Goal: Ask a question

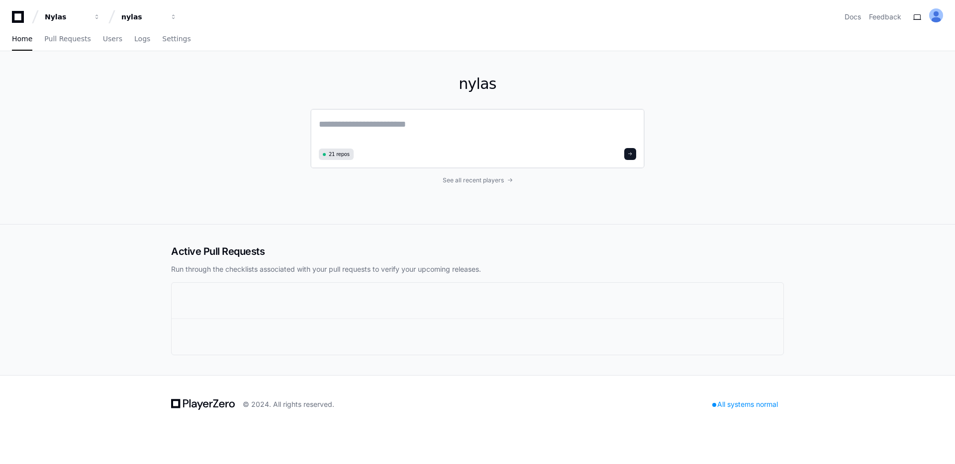
click at [371, 124] on textarea at bounding box center [477, 131] width 317 height 28
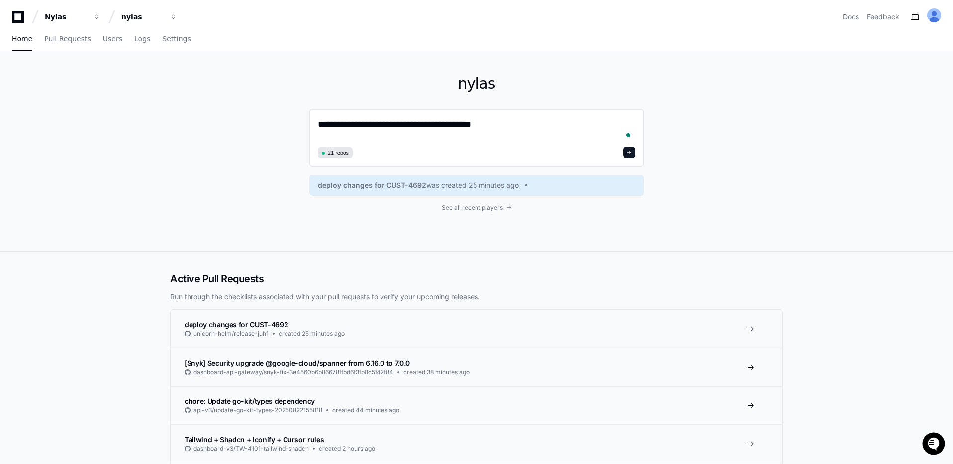
paste textarea "**********"
type textarea "**********"
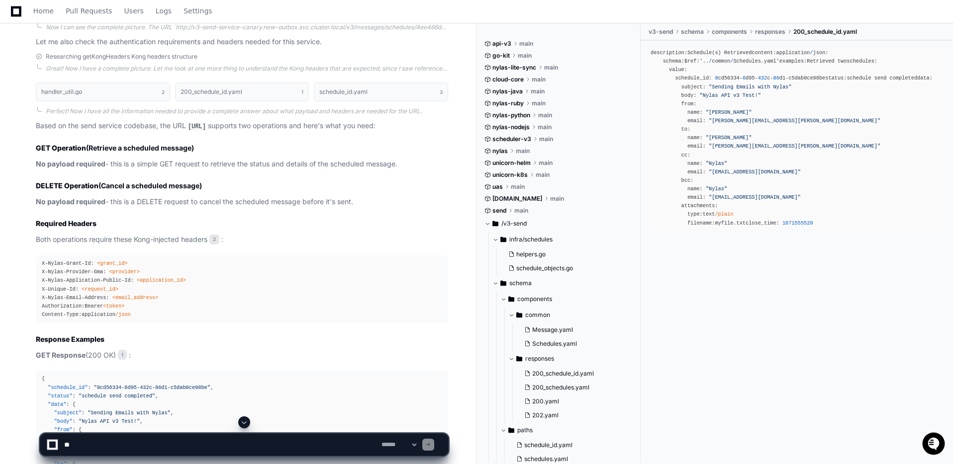
scroll to position [380, 0]
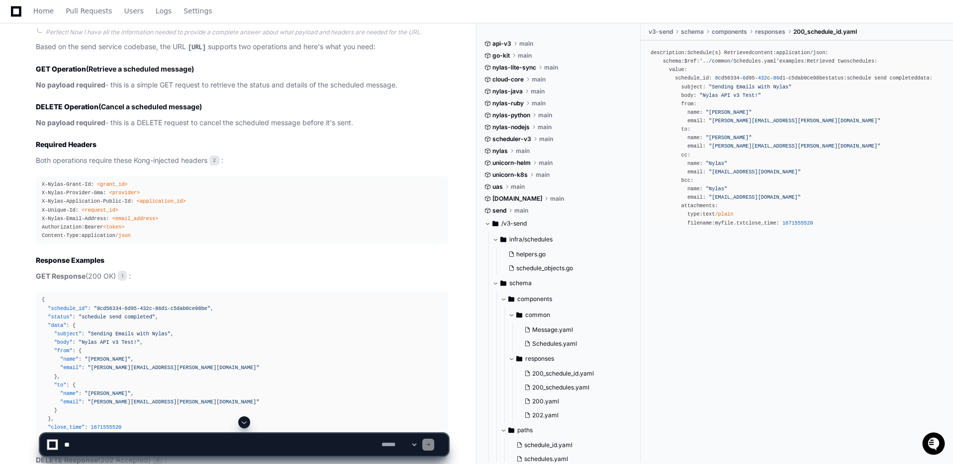
drag, startPoint x: 55, startPoint y: 245, endPoint x: 46, endPoint y: 245, distance: 9.0
click at [55, 213] on span "X-Unique-Id:" at bounding box center [60, 210] width 37 height 6
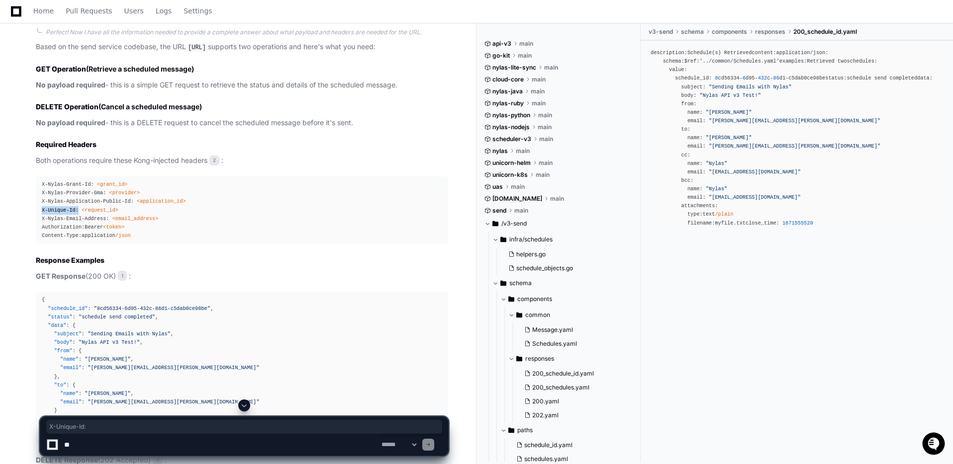
drag, startPoint x: 40, startPoint y: 244, endPoint x: 79, endPoint y: 241, distance: 38.9
click at [78, 241] on pre "X-Nylas-Grant-Id: <grant_id> X-Nylas-Provider-Gma: <provider> X-Nylas-Applicati…" at bounding box center [242, 211] width 412 height 68
click at [80, 445] on textarea at bounding box center [220, 445] width 317 height 22
click at [84, 128] on article "Based on the send service codebase, the URL [URL] supports two operations and h…" at bounding box center [242, 295] width 412 height 508
click at [79, 53] on p "Based on the send service codebase, the URL [URL] supports two operations and h…" at bounding box center [242, 47] width 412 height 12
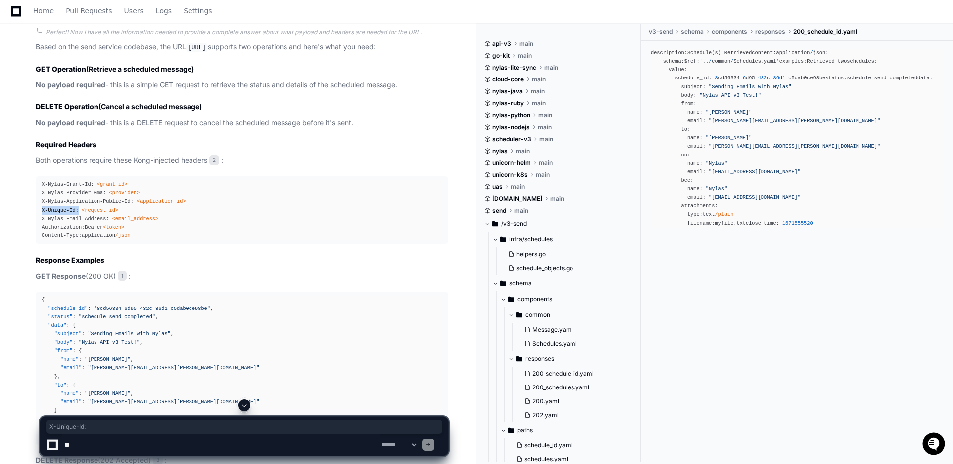
click at [33, 163] on div "handler_util.go 2 200_schedule_id.yaml 1 schedule_id.yaml 3 Perfect! Now I have…" at bounding box center [232, 274] width 432 height 552
click at [59, 127] on strong "No payload required" at bounding box center [71, 122] width 70 height 8
click at [64, 127] on strong "No payload required" at bounding box center [71, 122] width 70 height 8
click at [128, 129] on p "No payload required - this is a DELETE request to cancel the scheduled message …" at bounding box center [242, 122] width 412 height 11
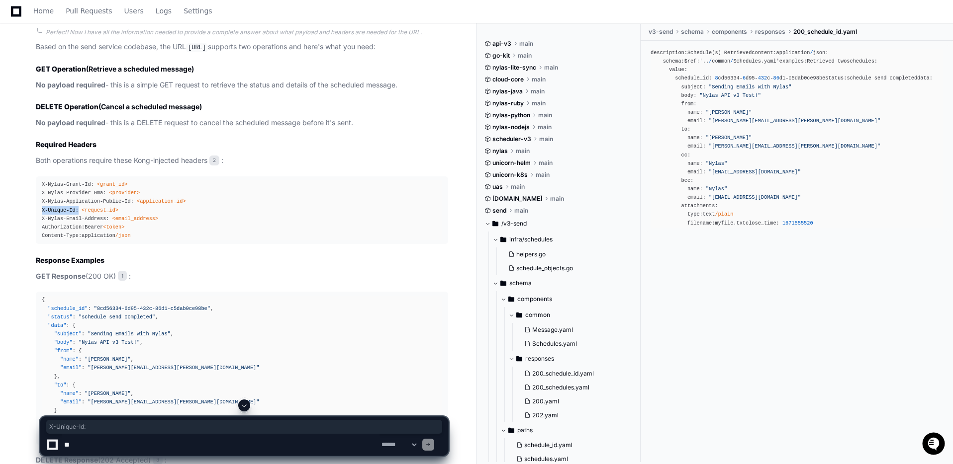
click at [77, 111] on strong "DELETE Operation" at bounding box center [67, 106] width 63 height 8
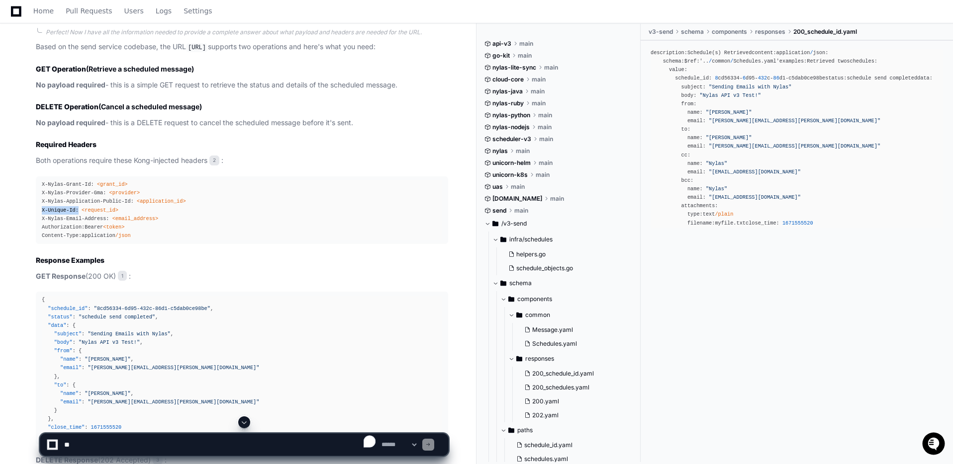
scroll to position [481, 0]
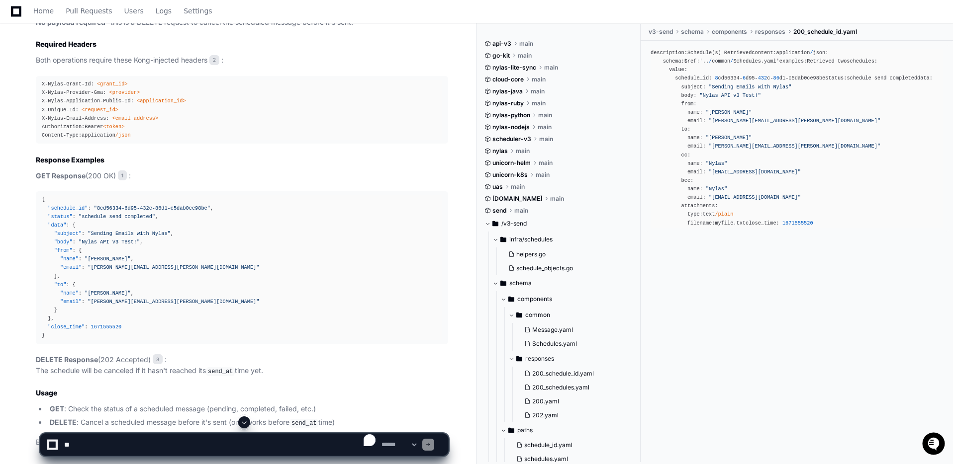
click at [41, 143] on pre "X-Nylas-Grant-Id: <grant_id> X-Nylas-Provider-Gma: <provider> X-Nylas-Applicati…" at bounding box center [242, 110] width 412 height 68
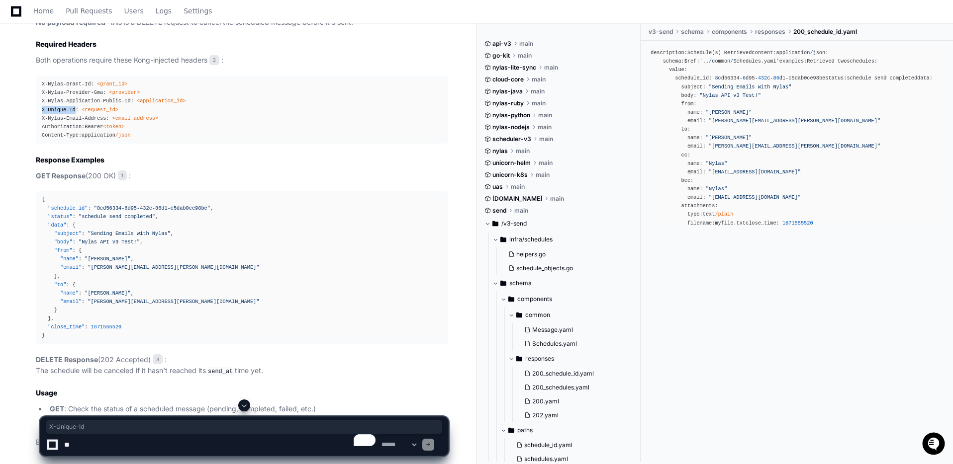
copy span "X-Unique-Id"
click at [95, 444] on textarea "To enrich screen reader interactions, please activate Accessibility in Grammarl…" at bounding box center [220, 445] width 317 height 22
paste textarea "**********"
type textarea "**********"
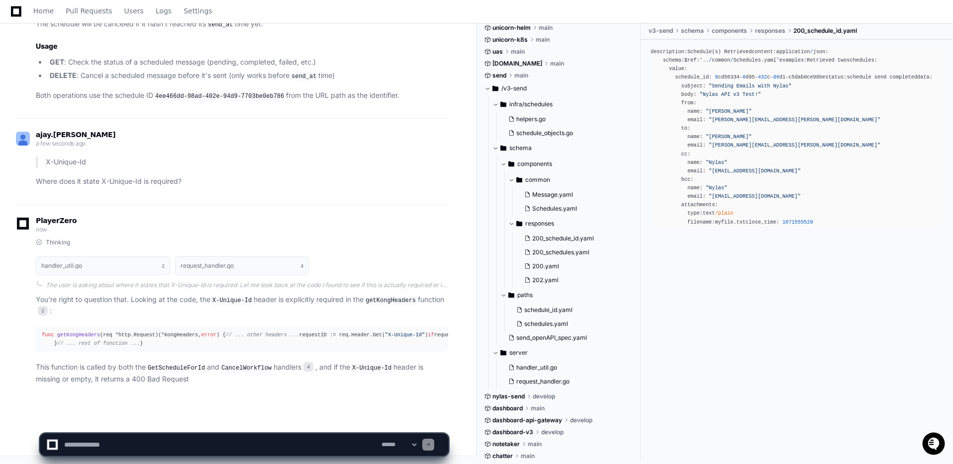
scroll to position [927, 0]
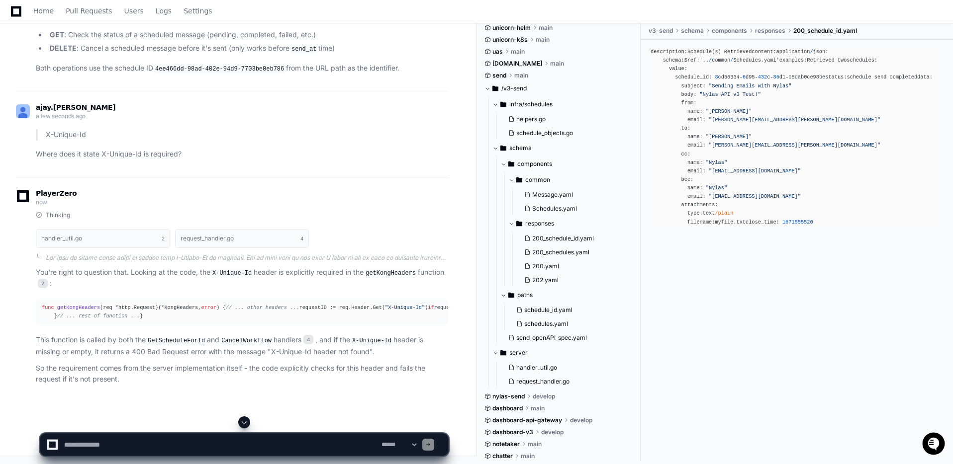
click at [401, 269] on code "getKongHeaders" at bounding box center [390, 273] width 54 height 9
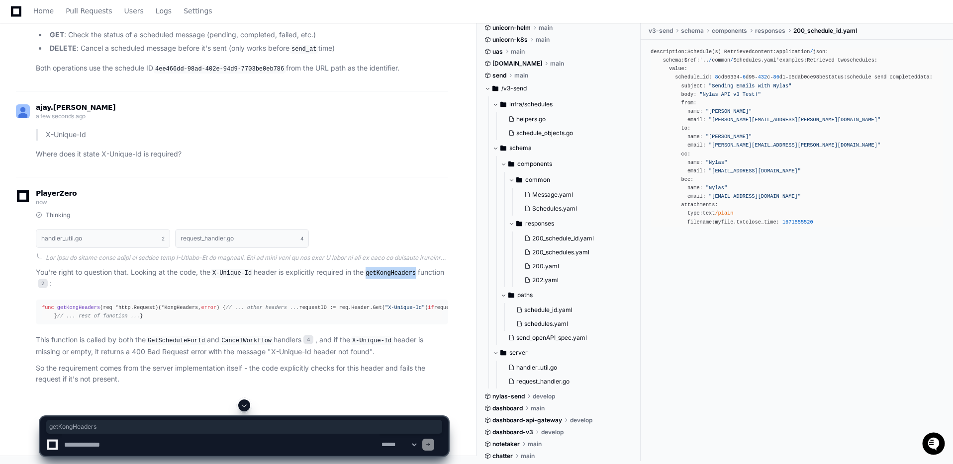
copy code "getKongHeaders"
click at [90, 444] on textarea "To enrich screen reader interactions, please activate Accessibility in Grammarl…" at bounding box center [220, 445] width 317 height 22
click at [93, 447] on textarea "To enrich screen reader interactions, please activate Accessibility in Grammarl…" at bounding box center [220, 445] width 317 height 22
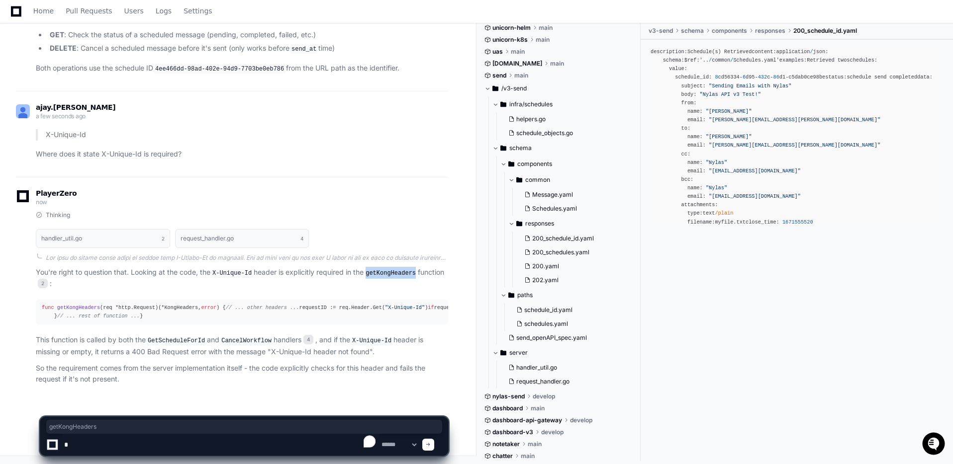
scroll to position [955, 0]
paste textarea "**********"
type textarea "**********"
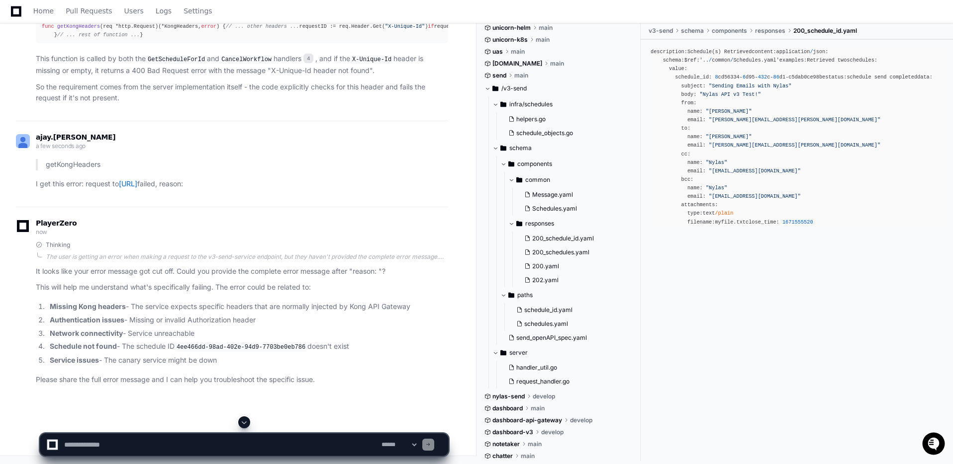
scroll to position [1248, 0]
click at [107, 448] on textarea "To enrich screen reader interactions, please activate Accessibility in Grammarl…" at bounding box center [220, 445] width 317 height 22
click at [113, 448] on textarea "To enrich screen reader interactions, please activate Accessibility in Grammarl…" at bounding box center [220, 445] width 317 height 22
paste textarea "**********"
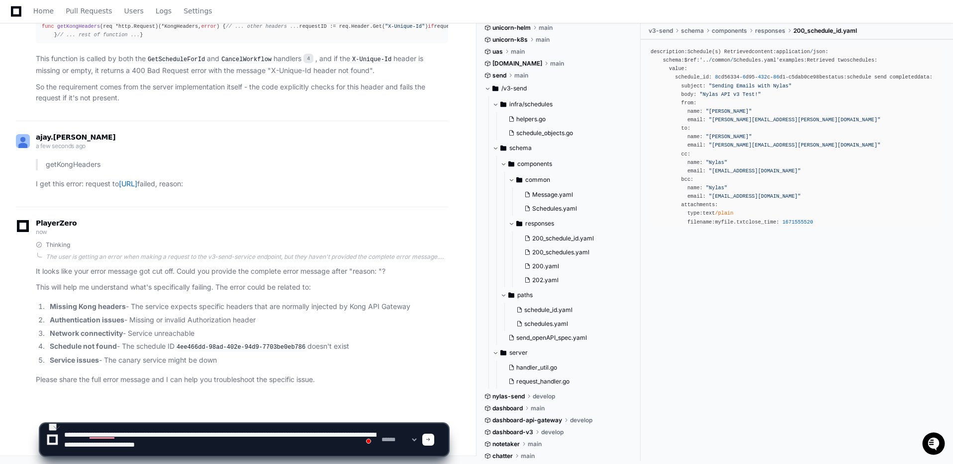
scroll to position [0, 0]
drag, startPoint x: 89, startPoint y: 432, endPoint x: 144, endPoint y: 431, distance: 55.7
click at [144, 431] on textarea "To enrich screen reader interactions, please activate Accessibility in Grammarl…" at bounding box center [220, 440] width 317 height 32
drag, startPoint x: 171, startPoint y: 435, endPoint x: 193, endPoint y: 464, distance: 36.2
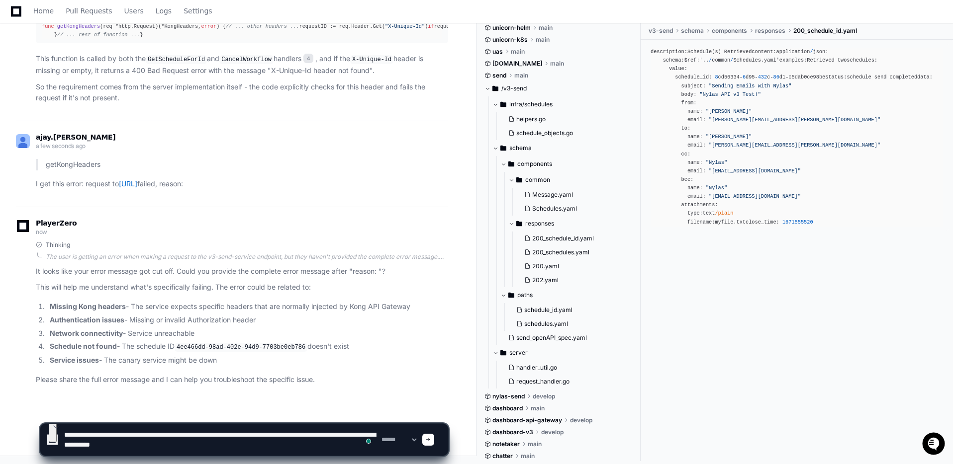
click at [193, 464] on div "**********" at bounding box center [244, 436] width 409 height 58
type textarea "**********"
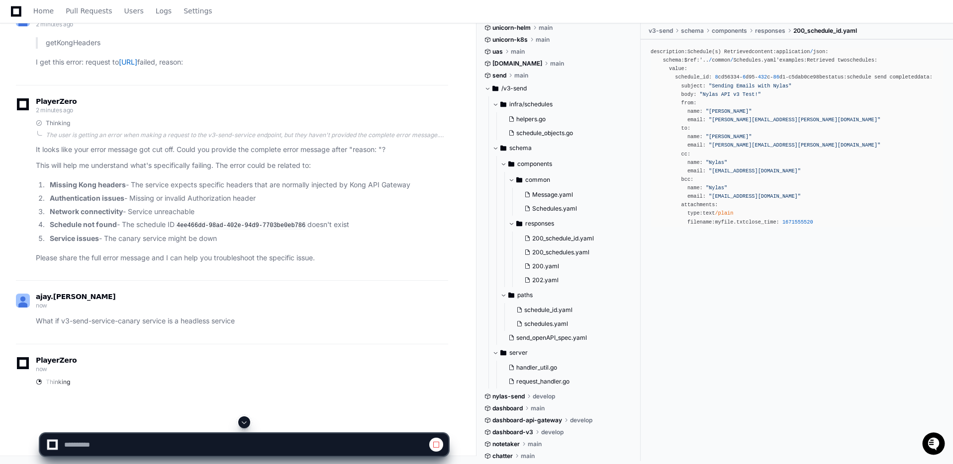
scroll to position [1369, 0]
click at [118, 215] on strong "Network connectivity" at bounding box center [86, 211] width 73 height 8
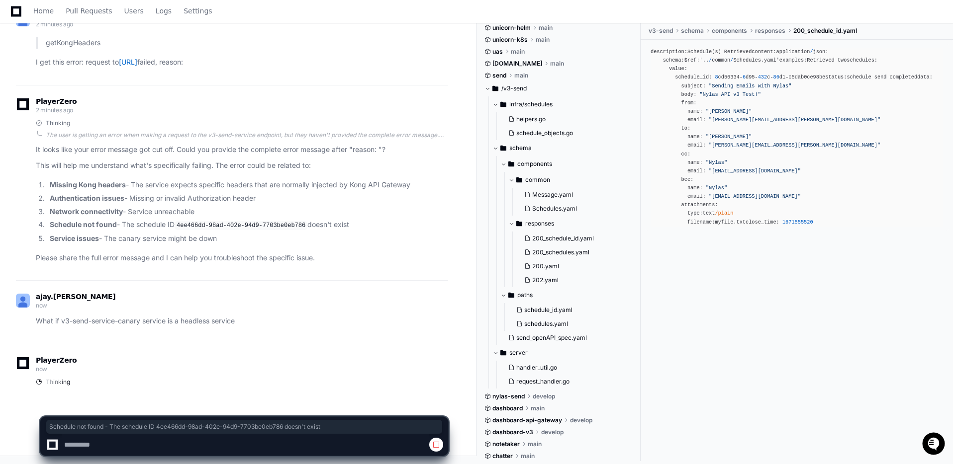
drag, startPoint x: 340, startPoint y: 232, endPoint x: 34, endPoint y: 223, distance: 305.4
click at [30, 222] on div "Thinking The user is getting an error when making a request to the v3-send-serv…" at bounding box center [232, 191] width 432 height 145
drag, startPoint x: 226, startPoint y: 240, endPoint x: 36, endPoint y: 238, distance: 190.5
click at [36, 238] on ol "Missing Kong headers - The service expects specific headers that are normally i…" at bounding box center [242, 211] width 412 height 65
drag, startPoint x: 260, startPoint y: 197, endPoint x: 39, endPoint y: 199, distance: 220.8
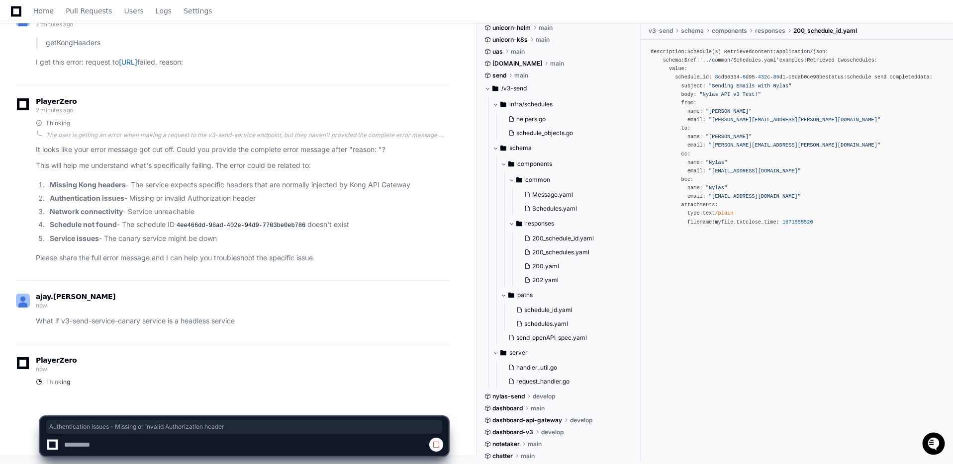
click at [47, 199] on li "Authentication issues - Missing or invalid Authorization header" at bounding box center [247, 198] width 401 height 11
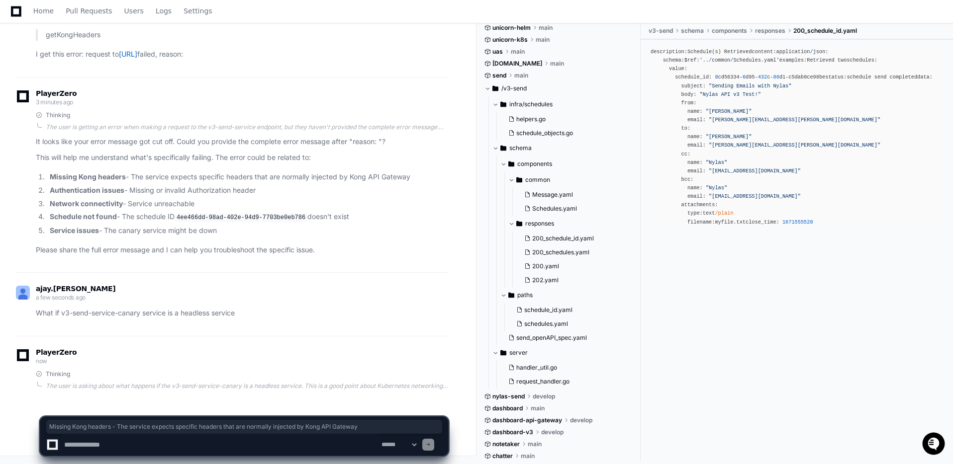
drag, startPoint x: 426, startPoint y: 181, endPoint x: 127, endPoint y: 178, distance: 298.9
click at [127, 178] on article "It looks like your error message got cut off. Could you provide the complete er…" at bounding box center [242, 196] width 412 height 120
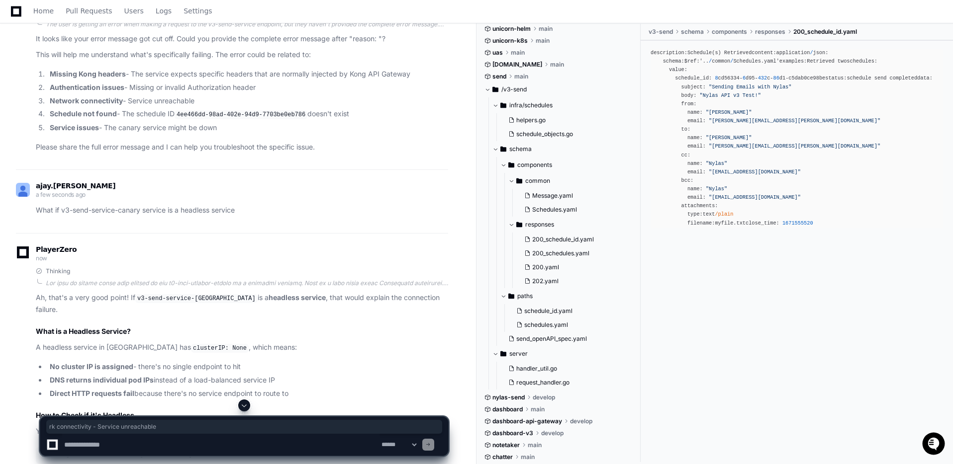
drag, startPoint x: 71, startPoint y: 213, endPoint x: 203, endPoint y: 212, distance: 131.8
click at [202, 107] on li "Network connectivity - Service unreachable" at bounding box center [247, 100] width 401 height 11
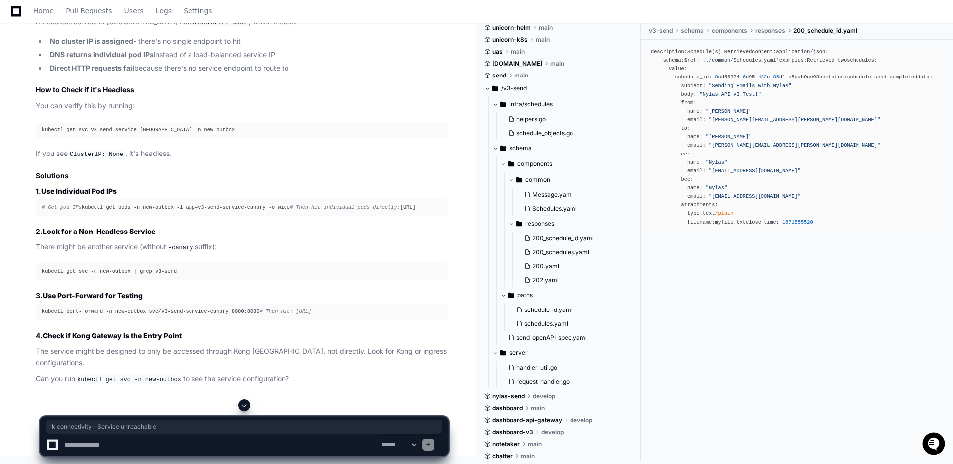
scroll to position [1790, 0]
drag, startPoint x: 36, startPoint y: 348, endPoint x: 264, endPoint y: 351, distance: 227.8
click at [264, 320] on pre "kubectl port-forward -n new-outbox svc/v3-send-service-canary 8080:8080 # Then …" at bounding box center [242, 312] width 412 height 16
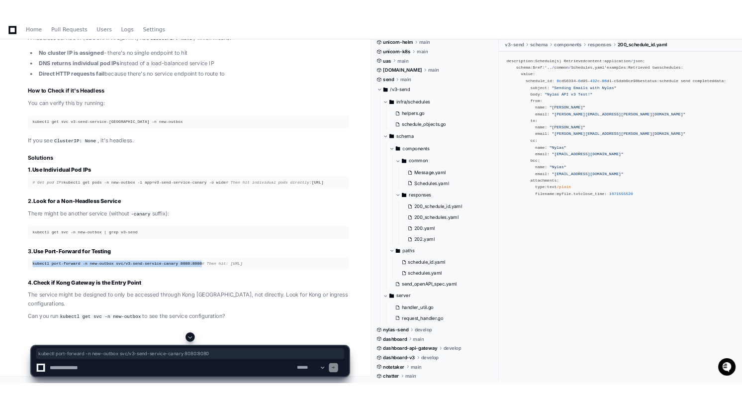
scroll to position [1835, 0]
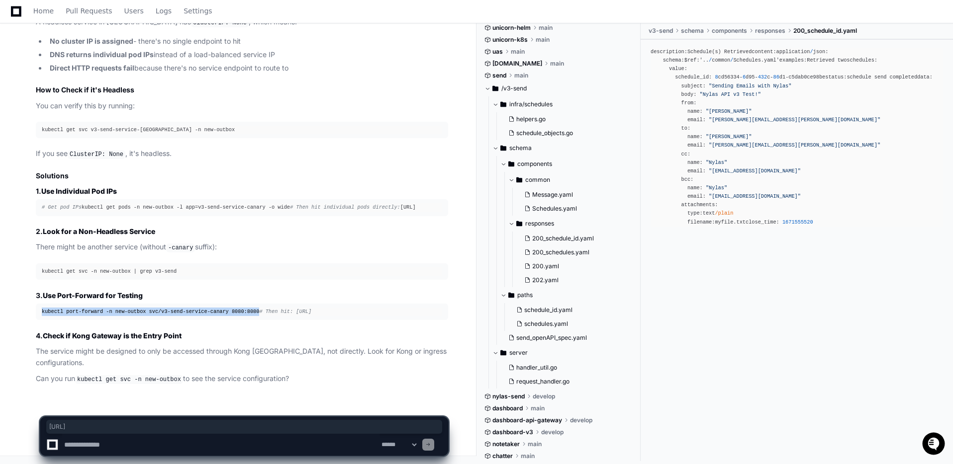
drag, startPoint x: 343, startPoint y: 311, endPoint x: 78, endPoint y: 312, distance: 265.0
click at [78, 312] on div "kubectl port-forward -n new-outbox svc/v3-send-service-canary 8080:8080 # Then …" at bounding box center [242, 312] width 400 height 8
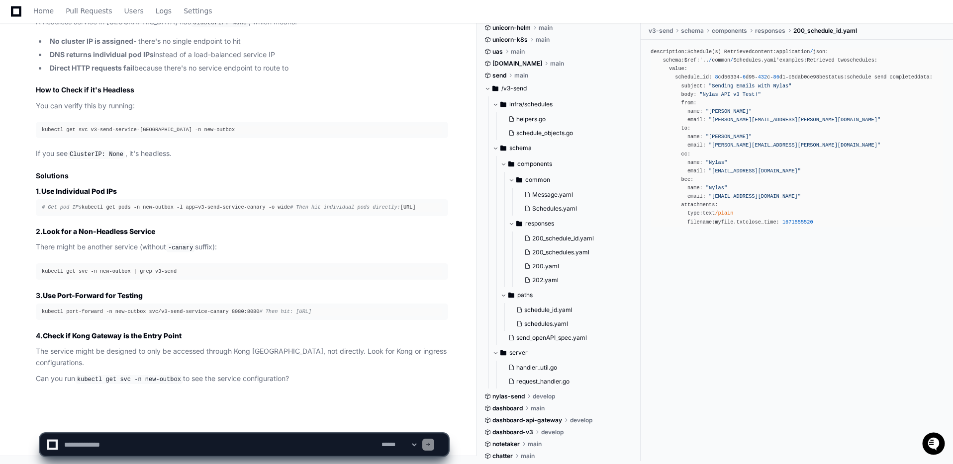
click at [135, 441] on textarea "To enrich screen reader interactions, please activate Accessibility in Grammarl…" at bounding box center [220, 445] width 317 height 22
click at [127, 444] on textarea "To enrich screen reader interactions, please activate Accessibility in Grammarl…" at bounding box center [220, 445] width 317 height 22
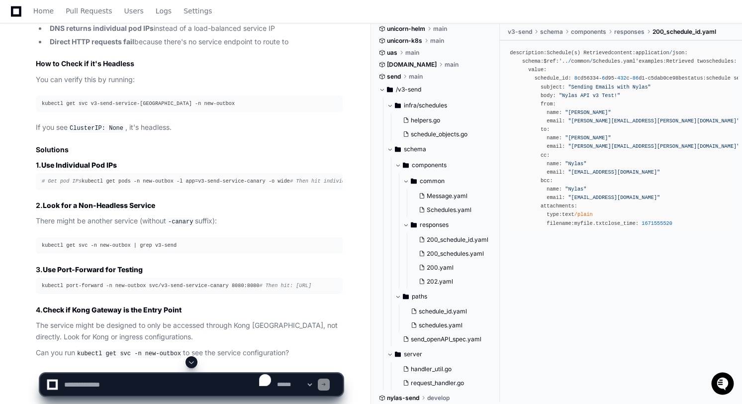
click at [90, 387] on textarea "To enrich screen reader interactions, please activate Accessibility in Grammarl…" at bounding box center [168, 384] width 213 height 22
click at [85, 379] on textarea "To enrich screen reader interactions, please activate Accessibility in Grammarl…" at bounding box center [168, 384] width 213 height 22
click at [84, 380] on textarea "To enrich screen reader interactions, please activate Accessibility in Grammarl…" at bounding box center [168, 384] width 213 height 22
click at [84, 381] on textarea "To enrich screen reader interactions, please activate Accessibility in Grammarl…" at bounding box center [168, 384] width 213 height 22
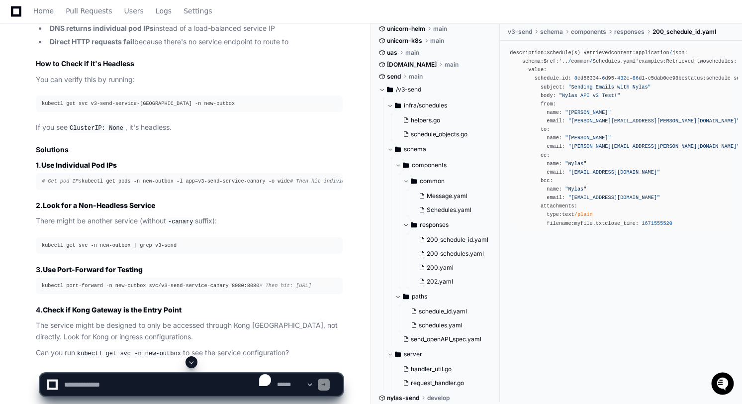
click at [84, 381] on textarea "To enrich screen reader interactions, please activate Accessibility in Grammarl…" at bounding box center [168, 384] width 213 height 22
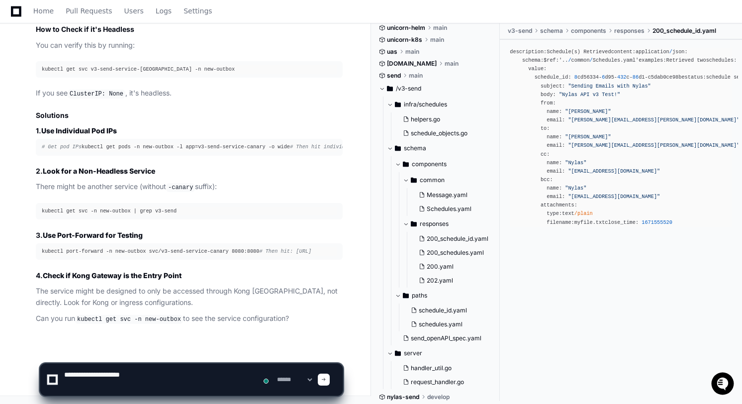
paste textarea "**********"
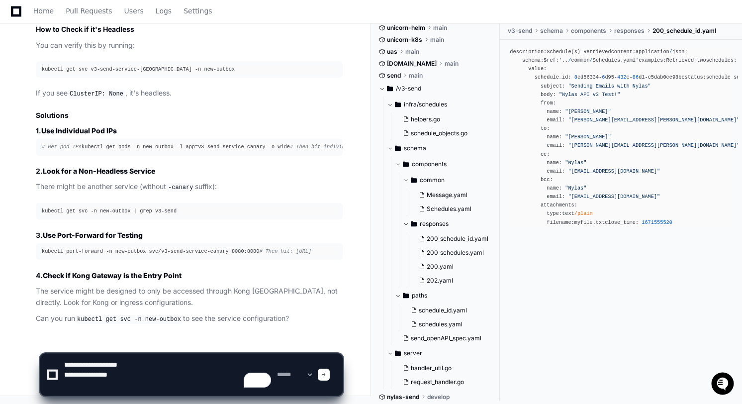
paste textarea "**********"
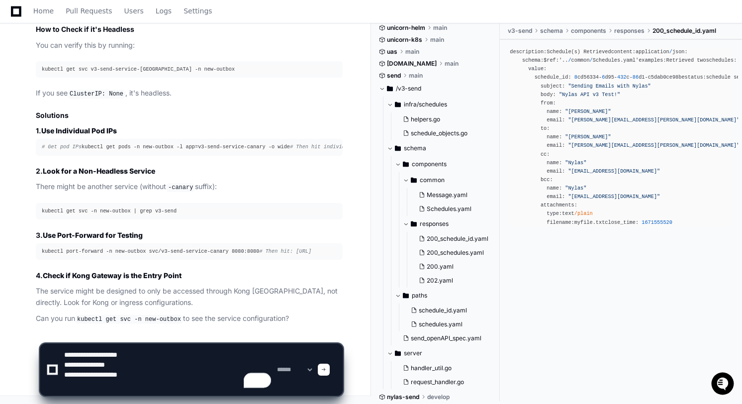
paste textarea "**********"
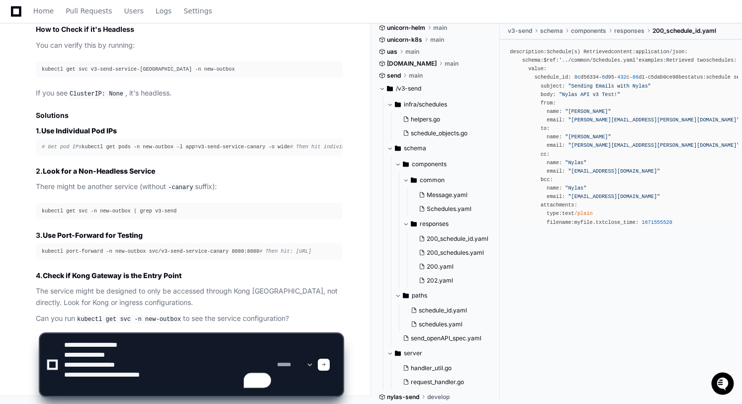
paste textarea "**********"
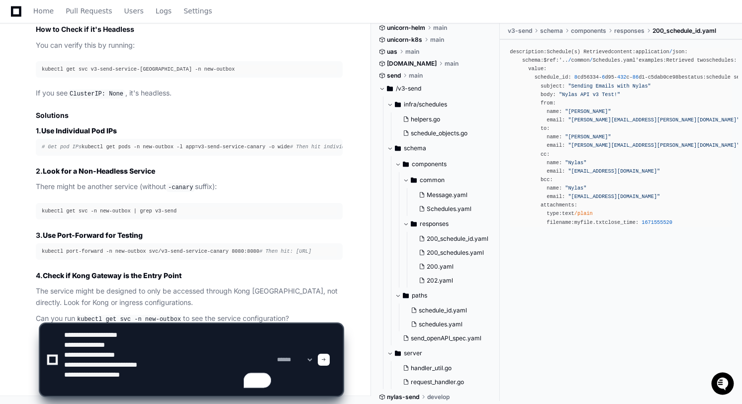
paste textarea "**********"
type textarea "**********"
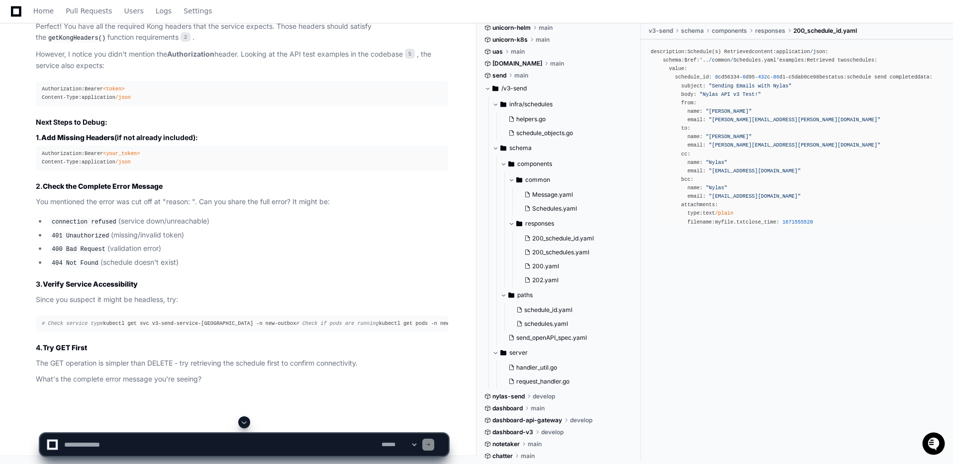
scroll to position [2439, 0]
click at [48, 94] on span "Content-Type:" at bounding box center [62, 97] width 40 height 6
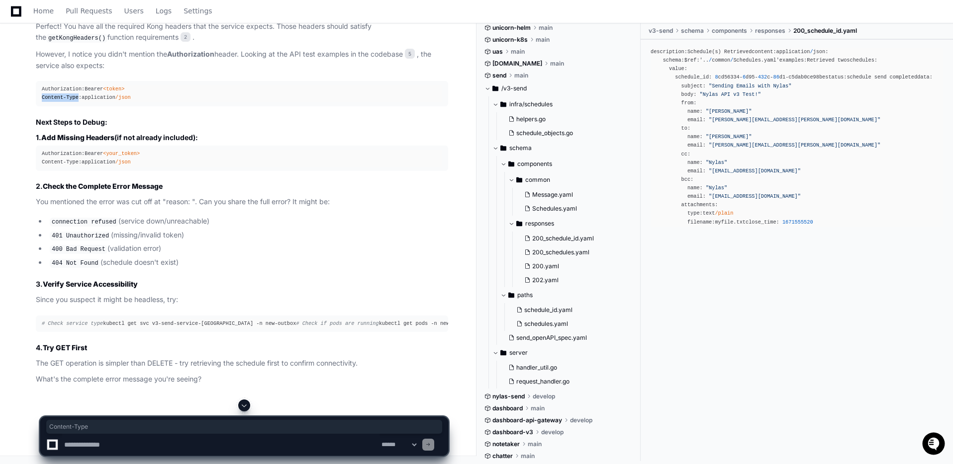
drag, startPoint x: 40, startPoint y: 85, endPoint x: 80, endPoint y: 88, distance: 39.4
click at [80, 88] on pre "Authorization: Bearer <token> Content-Type: application /json" at bounding box center [242, 93] width 412 height 25
copy span "Content-Type"
click at [90, 90] on div "Authorization: Bearer <token> Content-Type: application /json" at bounding box center [242, 93] width 400 height 17
drag, startPoint x: 84, startPoint y: 85, endPoint x: 183, endPoint y: 87, distance: 99.5
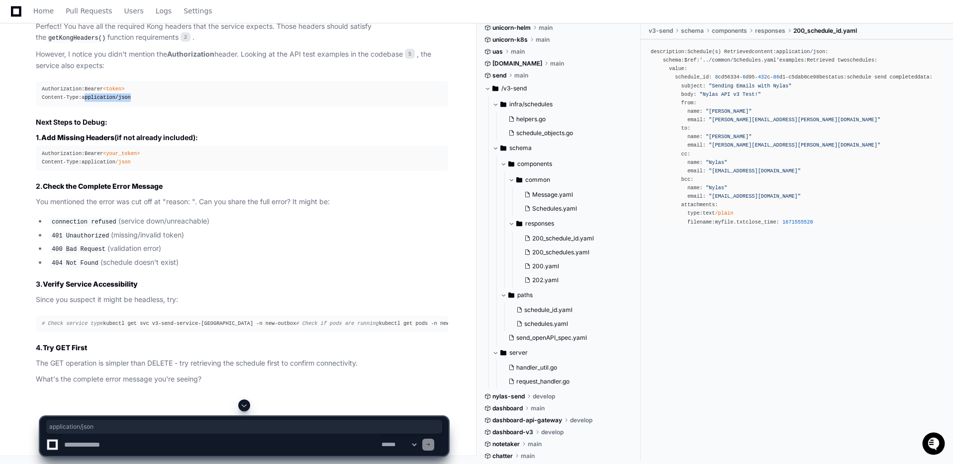
click at [183, 87] on div "Authorization: Bearer <token> Content-Type: application /json" at bounding box center [242, 93] width 400 height 17
copy div "application /json"
drag, startPoint x: 41, startPoint y: 77, endPoint x: 81, endPoint y: 77, distance: 39.8
click at [81, 81] on pre "Authorization: Bearer <token> Content-Type: application /json" at bounding box center [242, 93] width 412 height 25
copy span "Authorization"
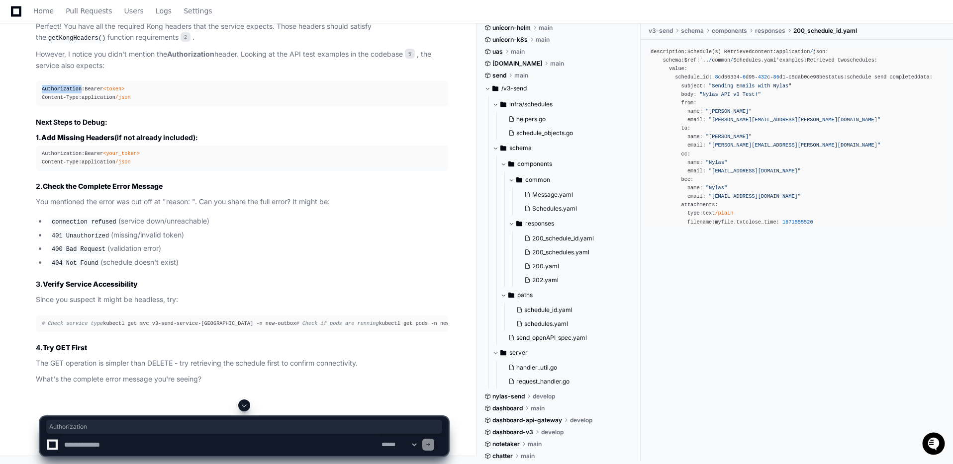
scroll to position [2485, 0]
click at [143, 445] on textarea "To enrich screen reader interactions, please activate Accessibility in Grammarl…" at bounding box center [220, 445] width 317 height 22
